Goal: Transaction & Acquisition: Purchase product/service

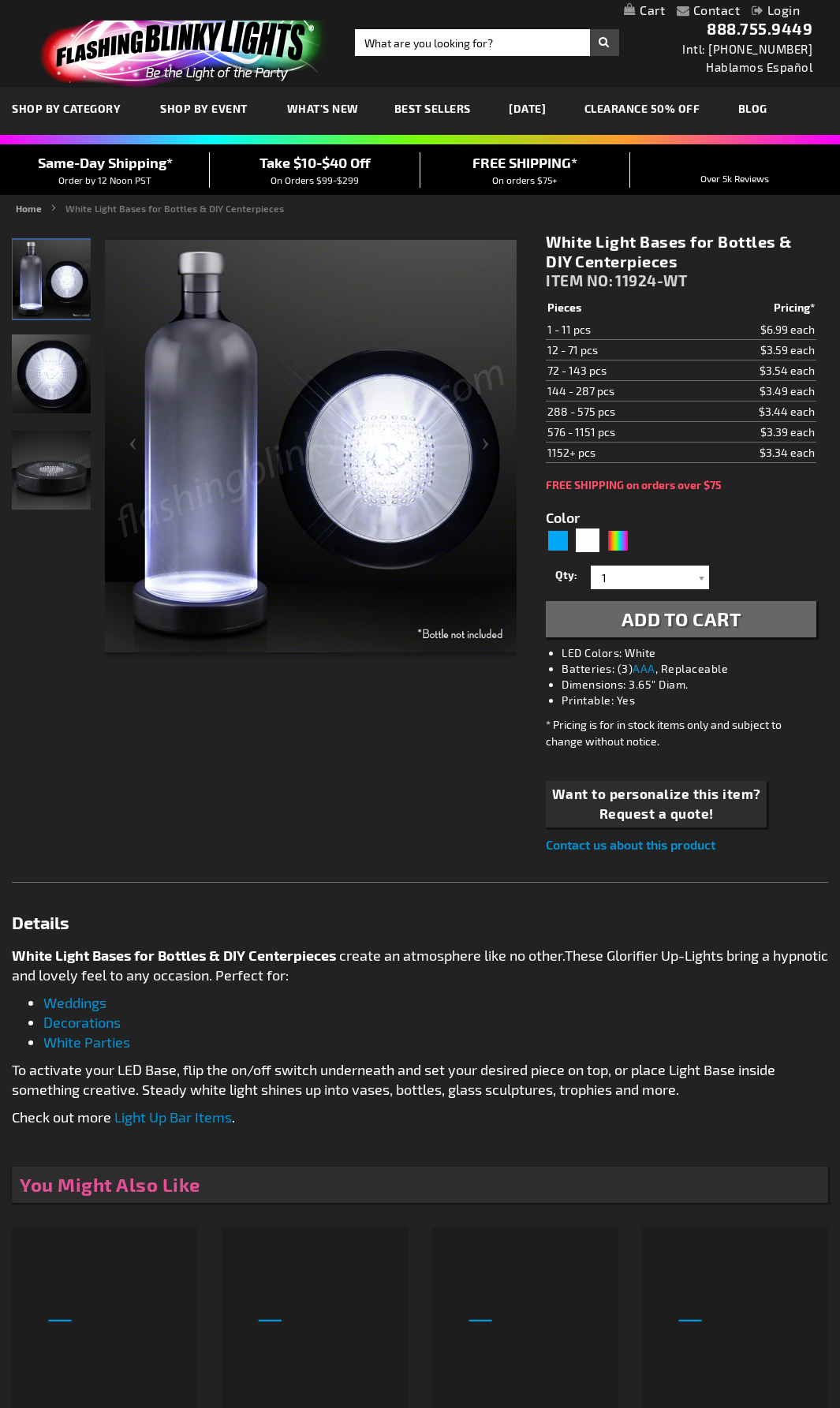
click at [30, 362] on img "LED White Light Up Bottle Bases Glorifier" at bounding box center [51, 374] width 79 height 79
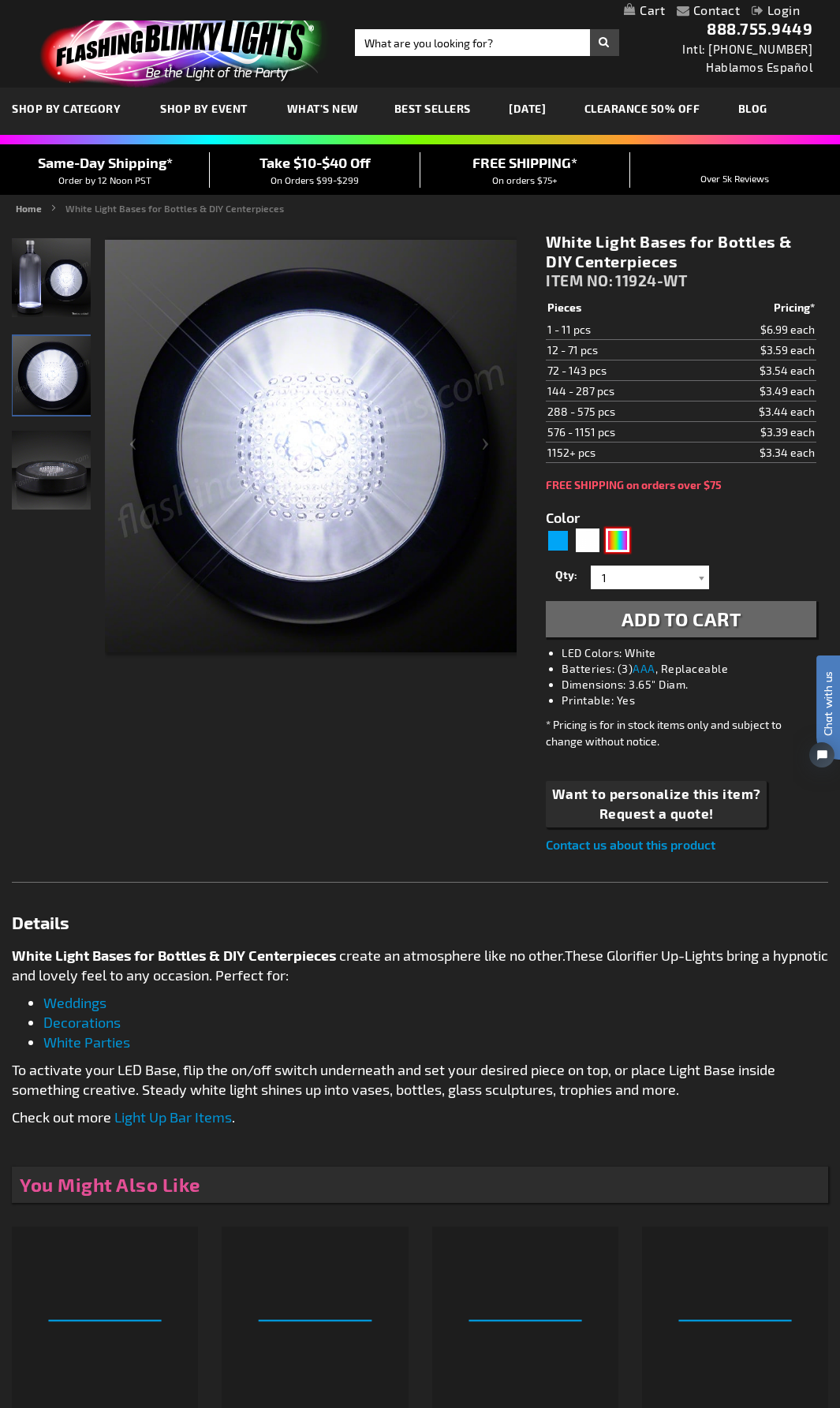
click at [612, 534] on div "Multicolor" at bounding box center [617, 540] width 23 height 23
type input "5659"
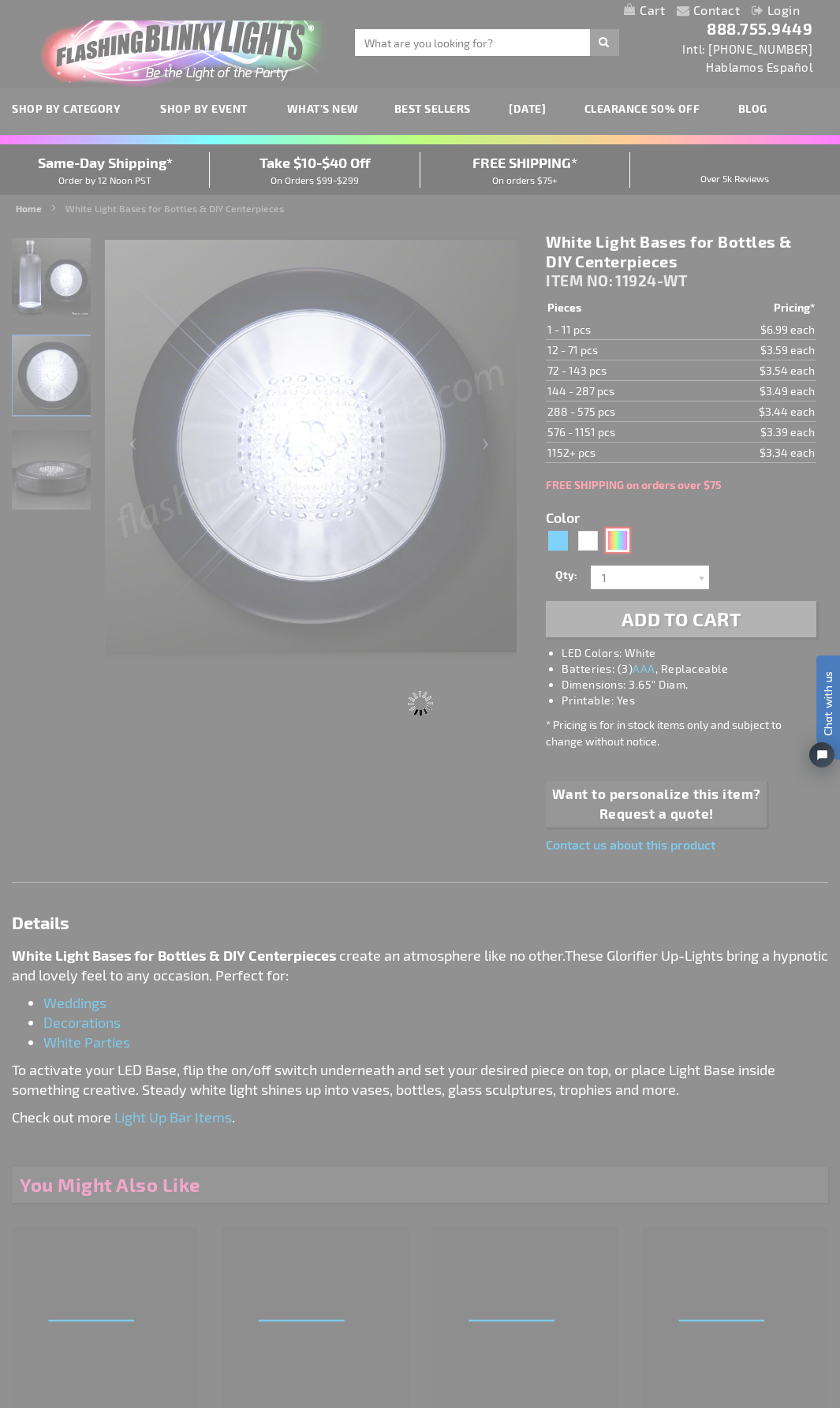
type input "11924-MLT"
type input "Customize - Slow Color Change LED Vase Base Up Lighting - ITEM NO: 11924-MLT"
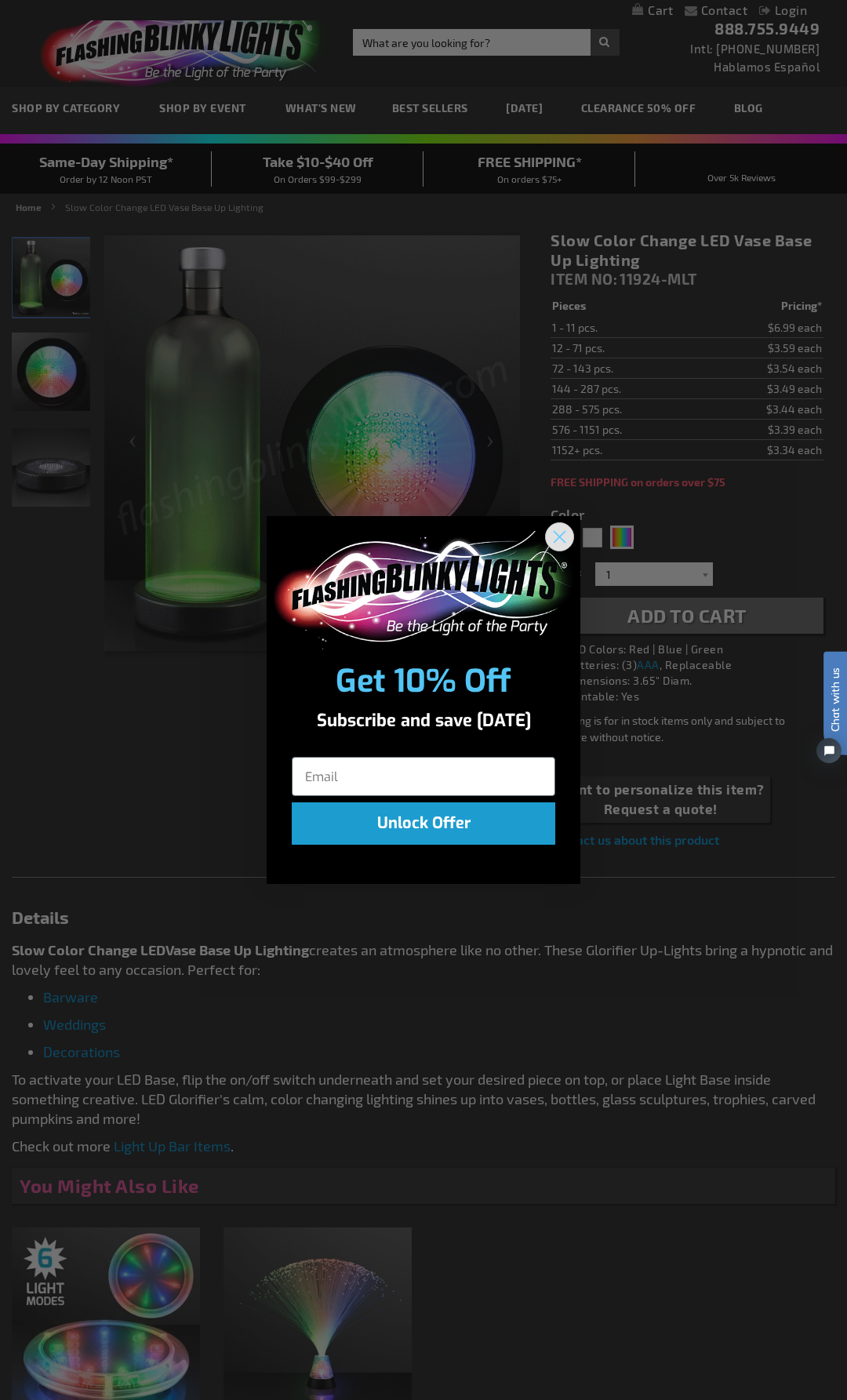
click at [569, 528] on circle "Close dialog" at bounding box center [559, 537] width 26 height 26
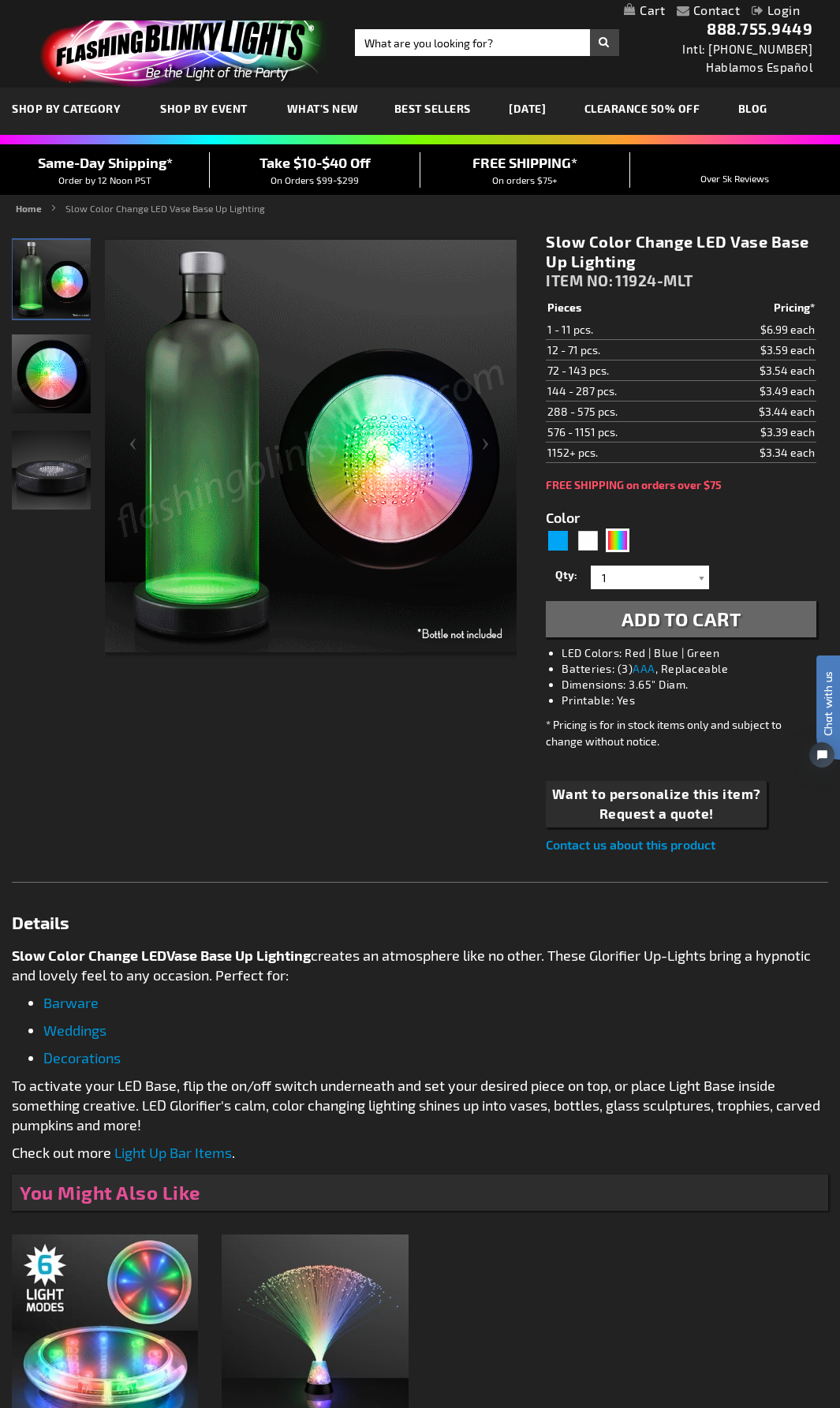
click at [75, 376] on img at bounding box center [51, 374] width 79 height 79
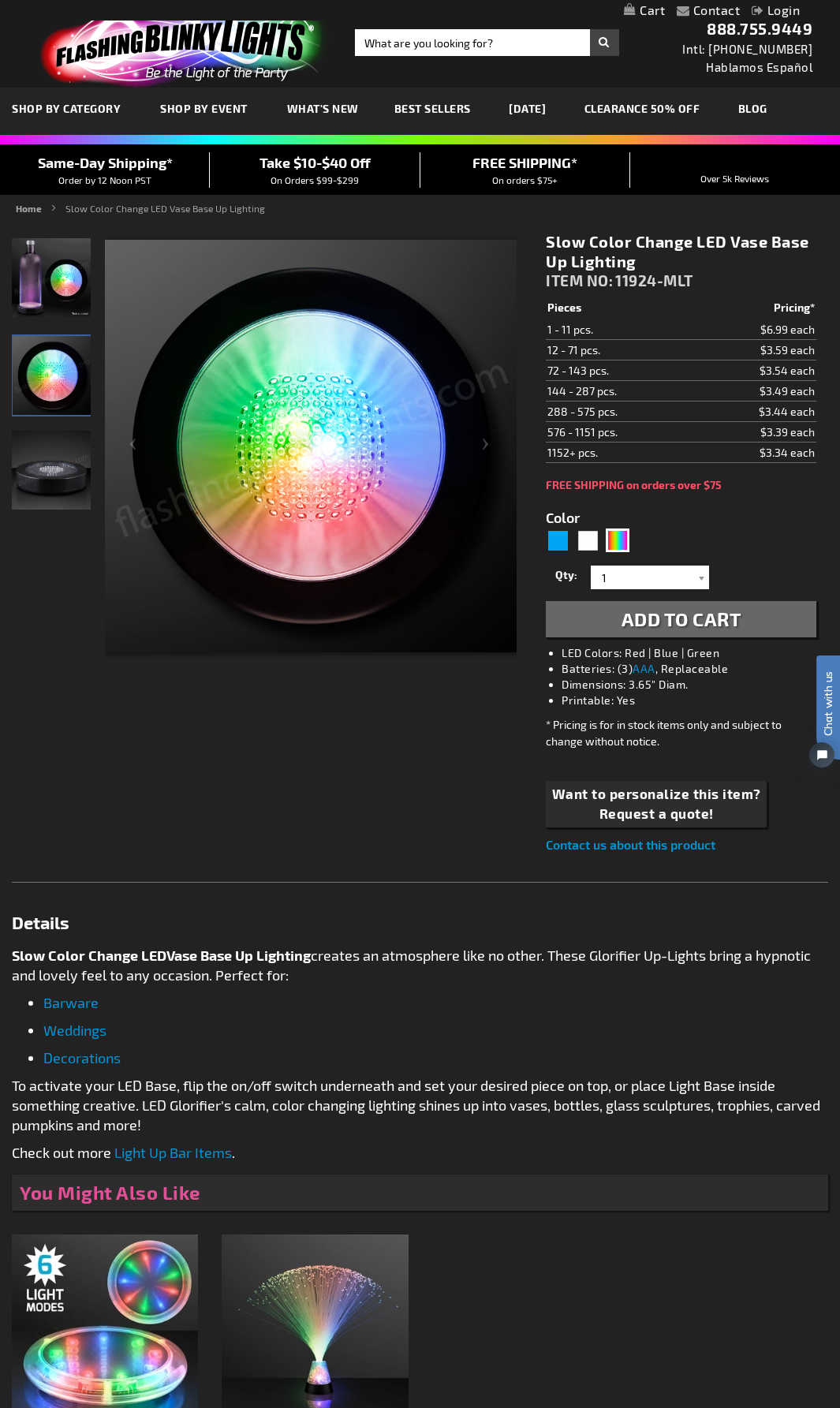
click at [36, 463] on img at bounding box center [51, 470] width 79 height 79
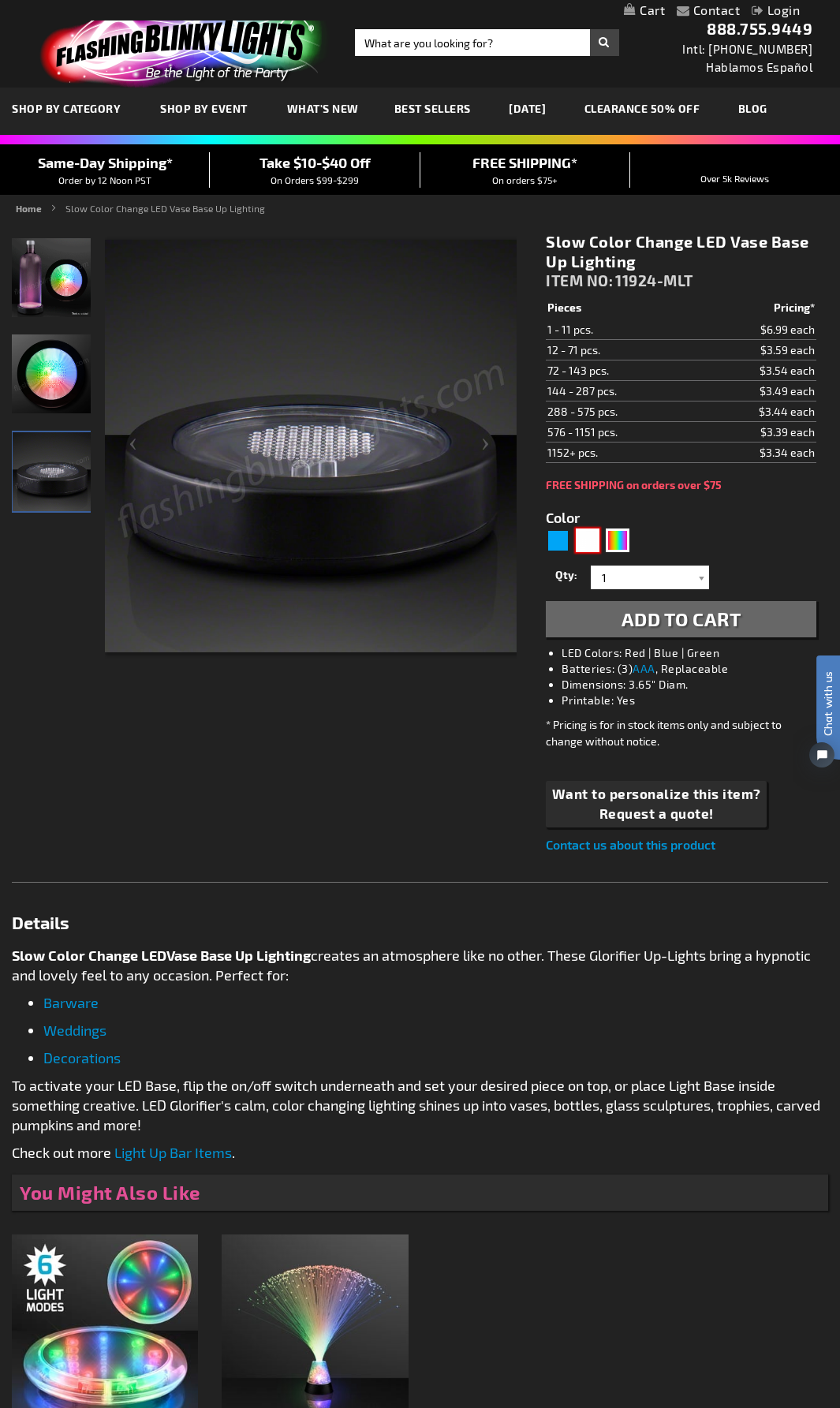
click at [590, 537] on div "White" at bounding box center [587, 540] width 23 height 23
type input "5646"
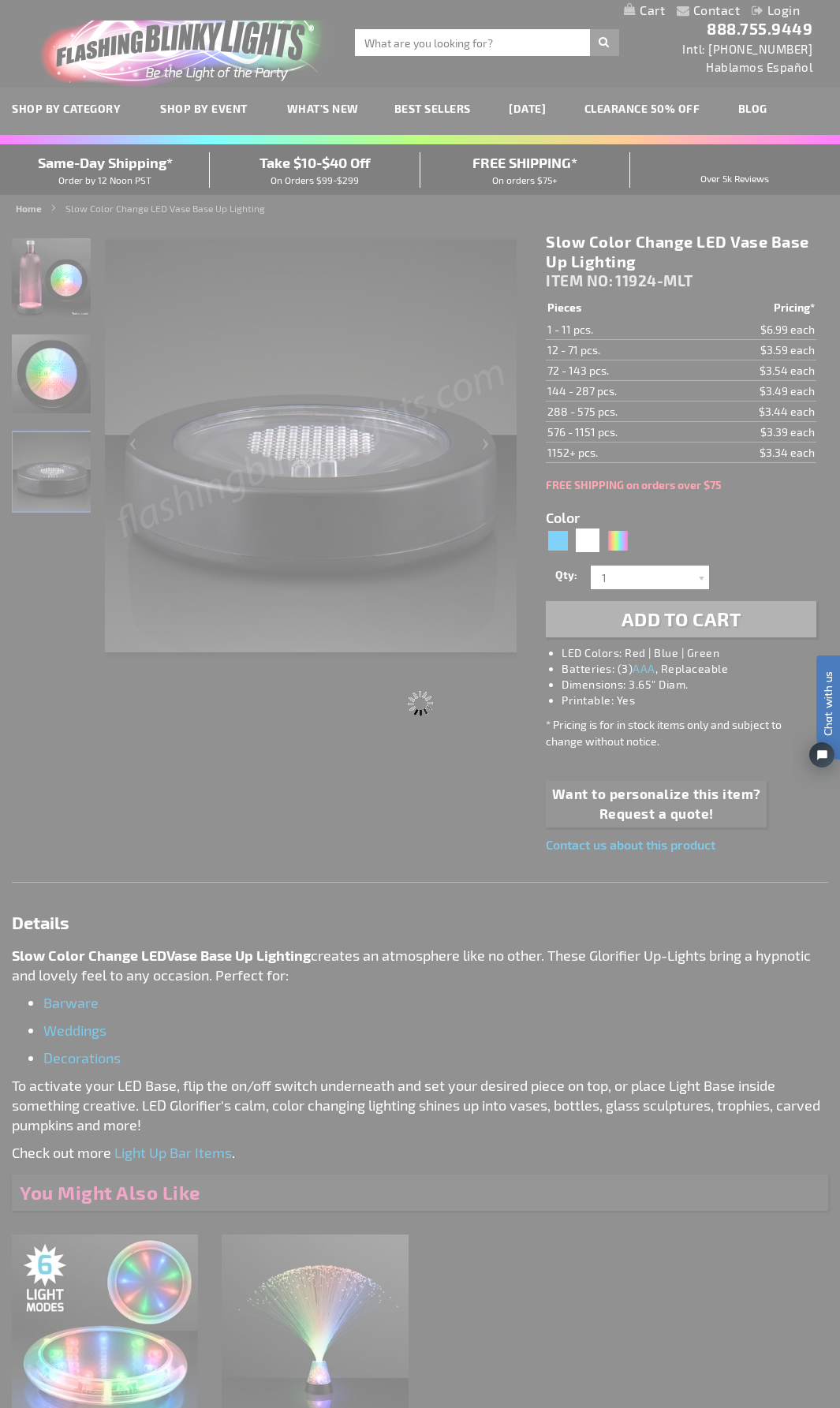
click at [550, 539] on body "Please wait... The store will not work correctly when cookies are disabled. Con…" at bounding box center [420, 982] width 840 height 1966
type input "11924-WT"
type input "Customize - White Light Bases for Bottles &amp; DIY Centerpieces - ITEM NO: 119…"
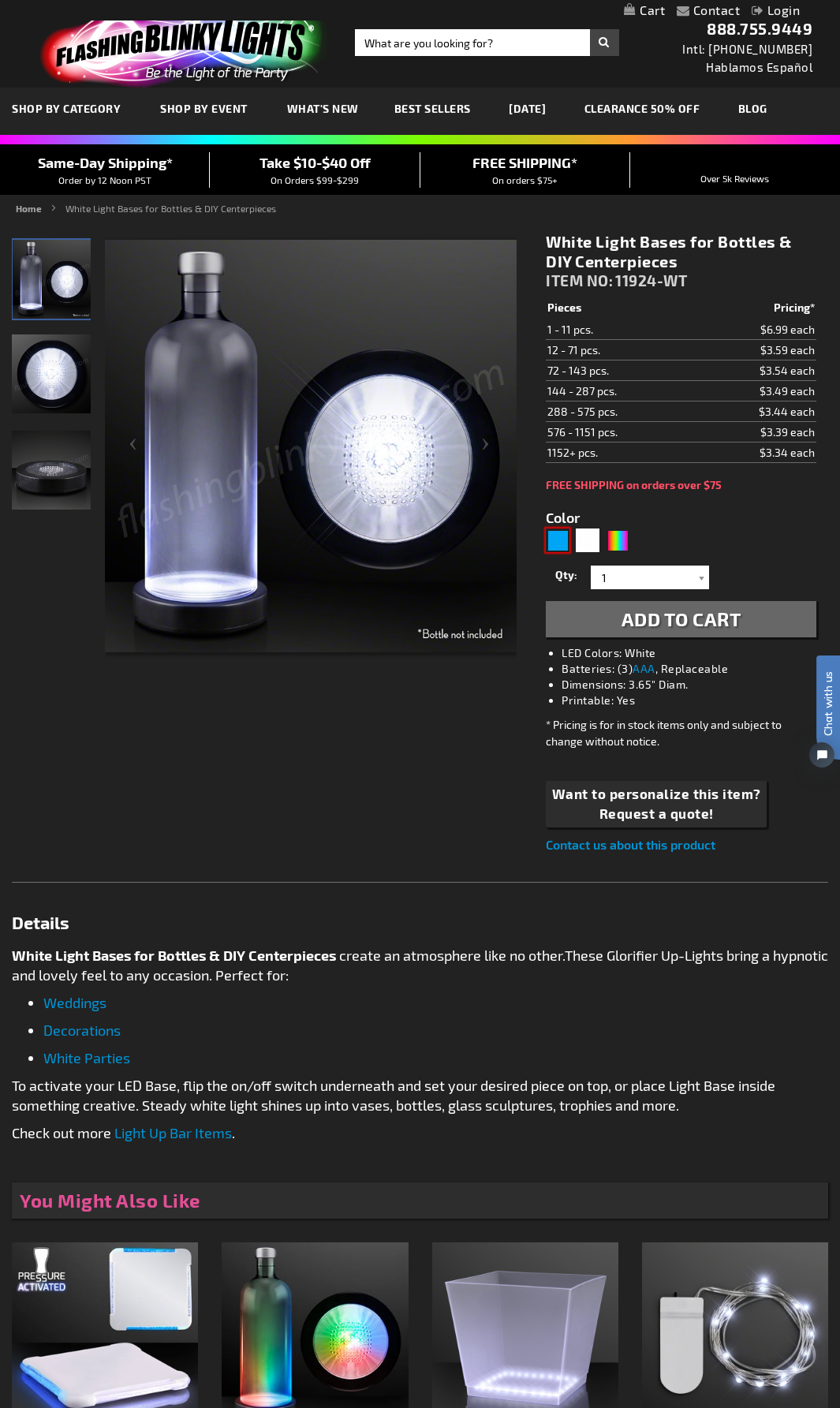
click at [550, 539] on div "Blue" at bounding box center [558, 540] width 23 height 23
type input "5629"
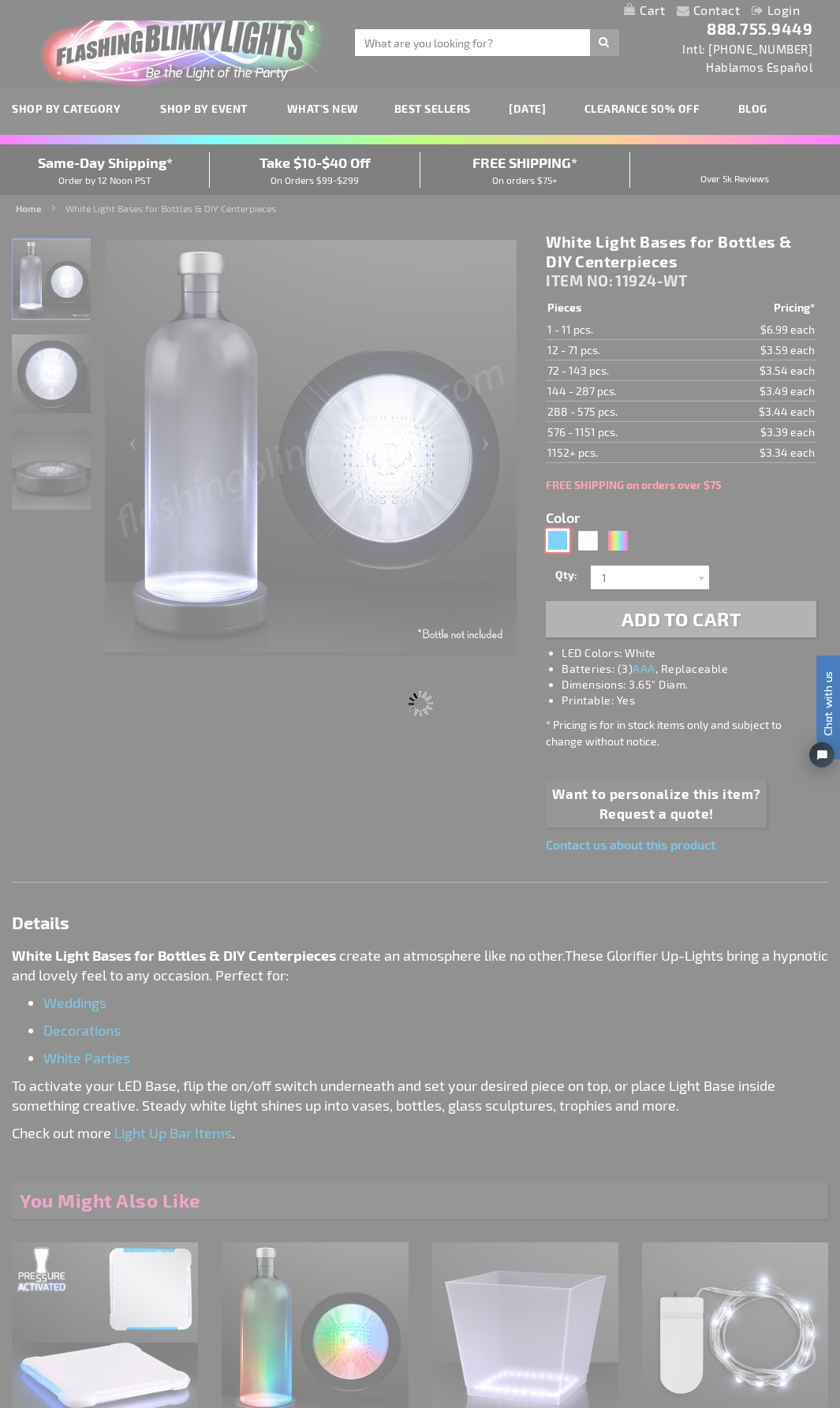
type input "11924-BL"
type input "Customize - Blue LED Base for Vase Lights &amp; Bottle Lighting - ITEM NO: 1192…"
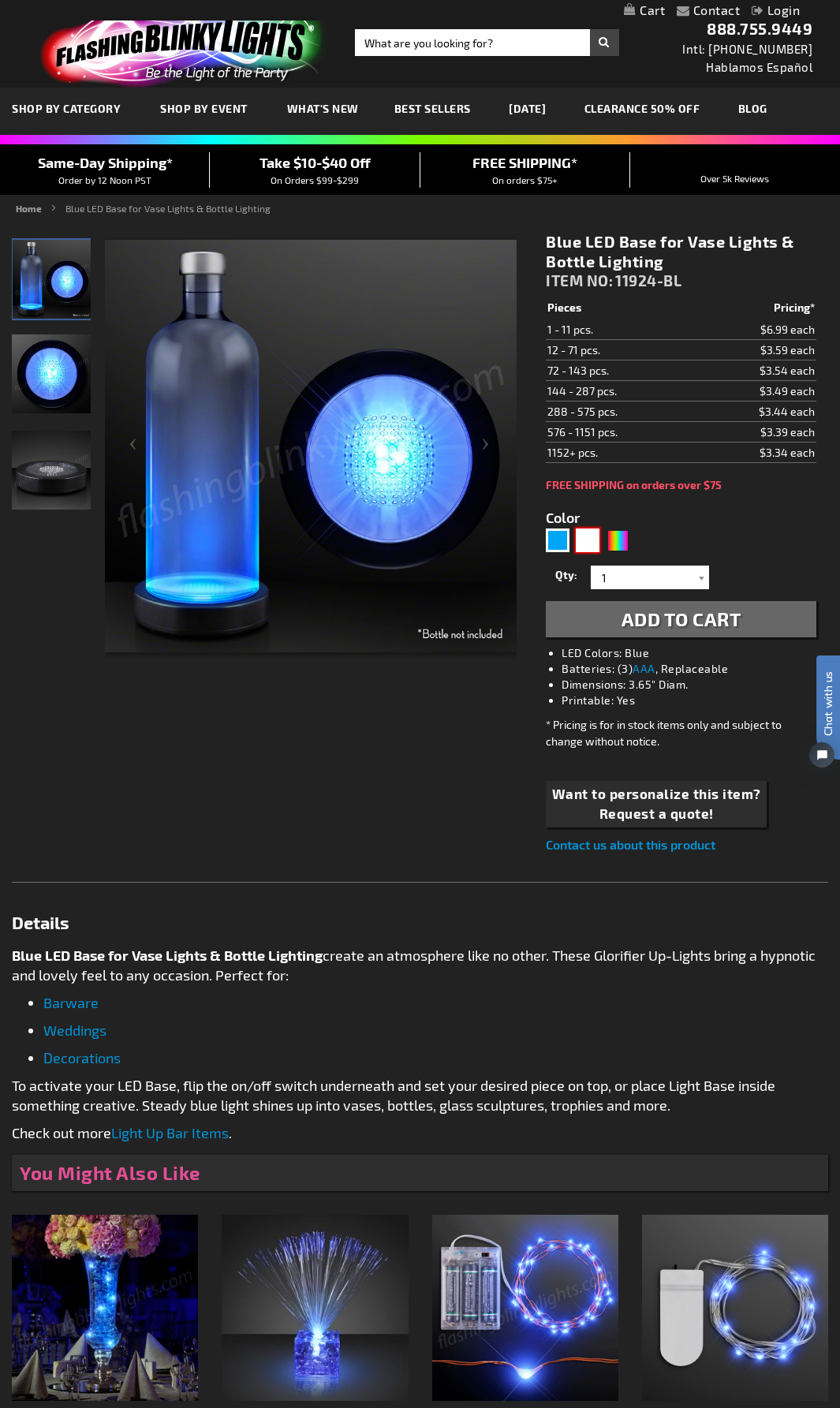
click at [589, 549] on div "White" at bounding box center [587, 540] width 23 height 23
type input "5646"
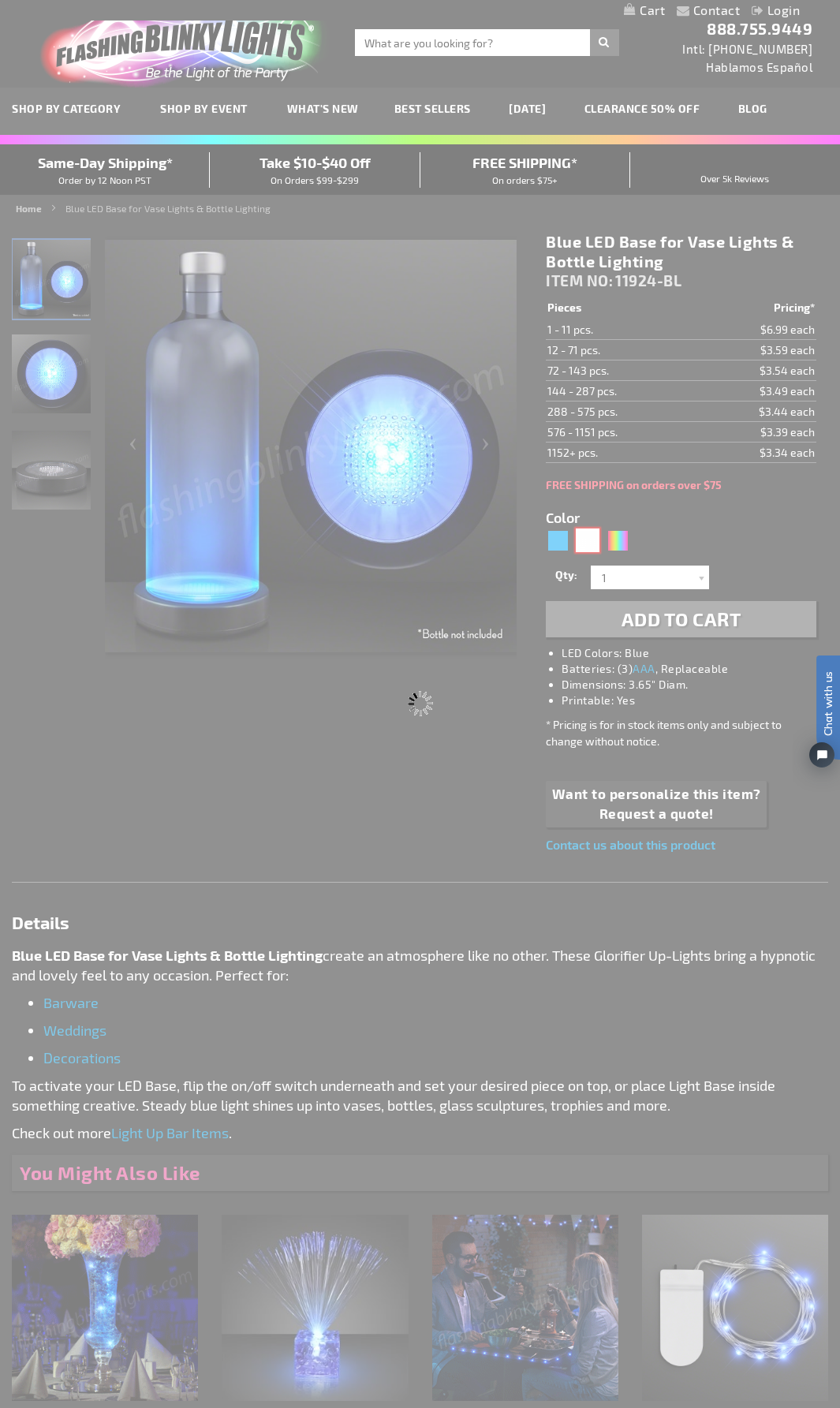
type input "11924-WT"
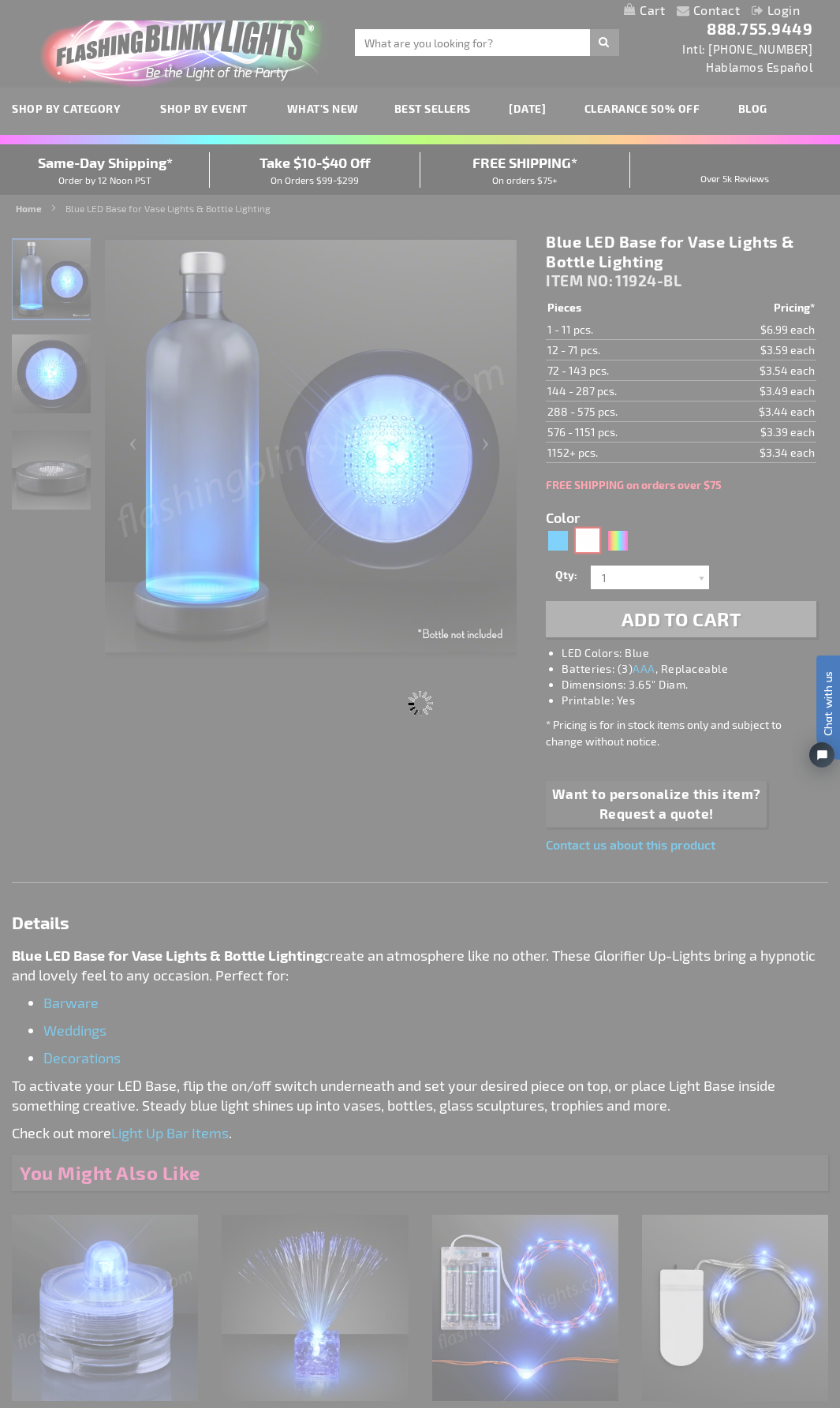
type input "Customize - White Light Bases for Bottles &amp; DIY Centerpieces - ITEM NO: 119…"
